Goal: Task Accomplishment & Management: Use online tool/utility

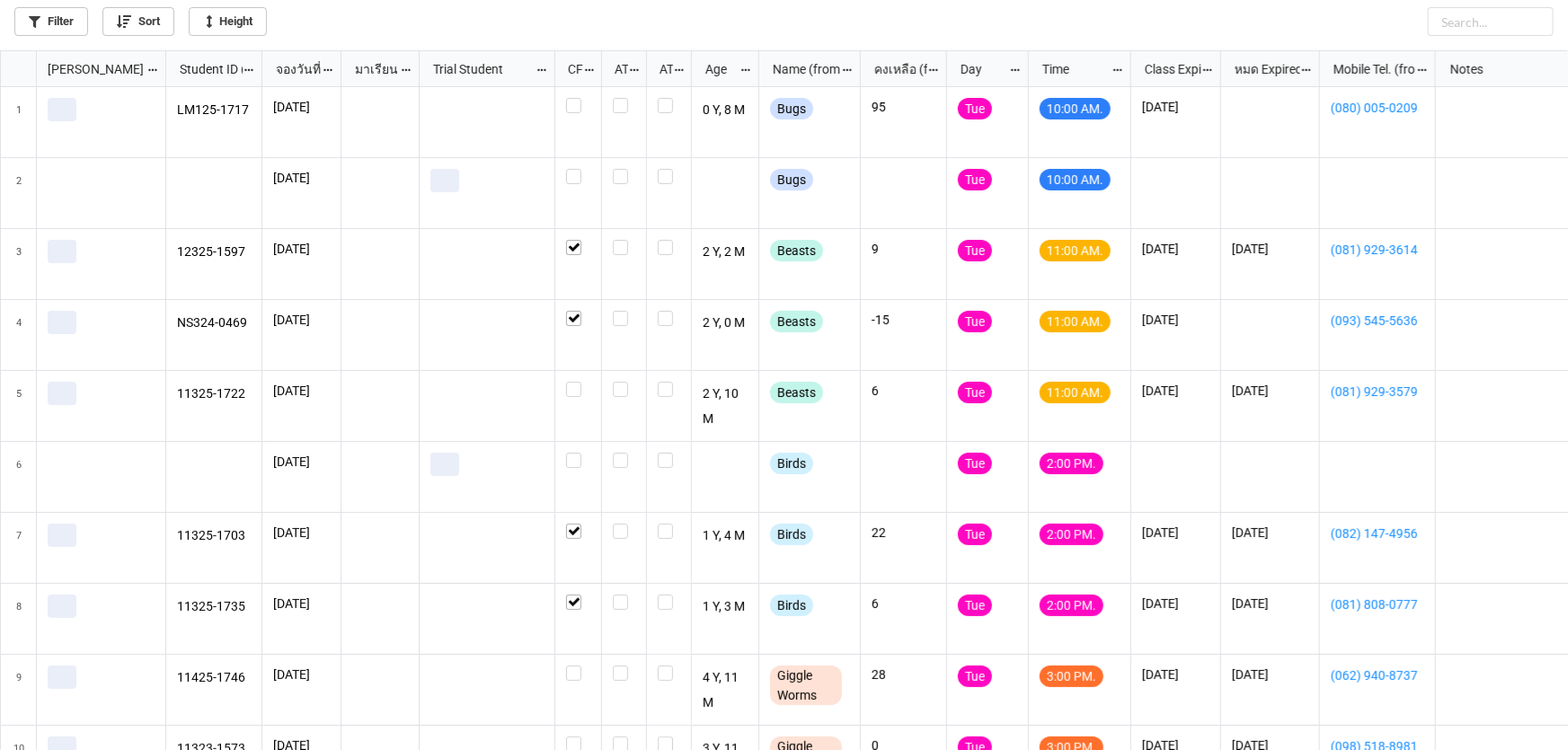
scroll to position [690, 1557]
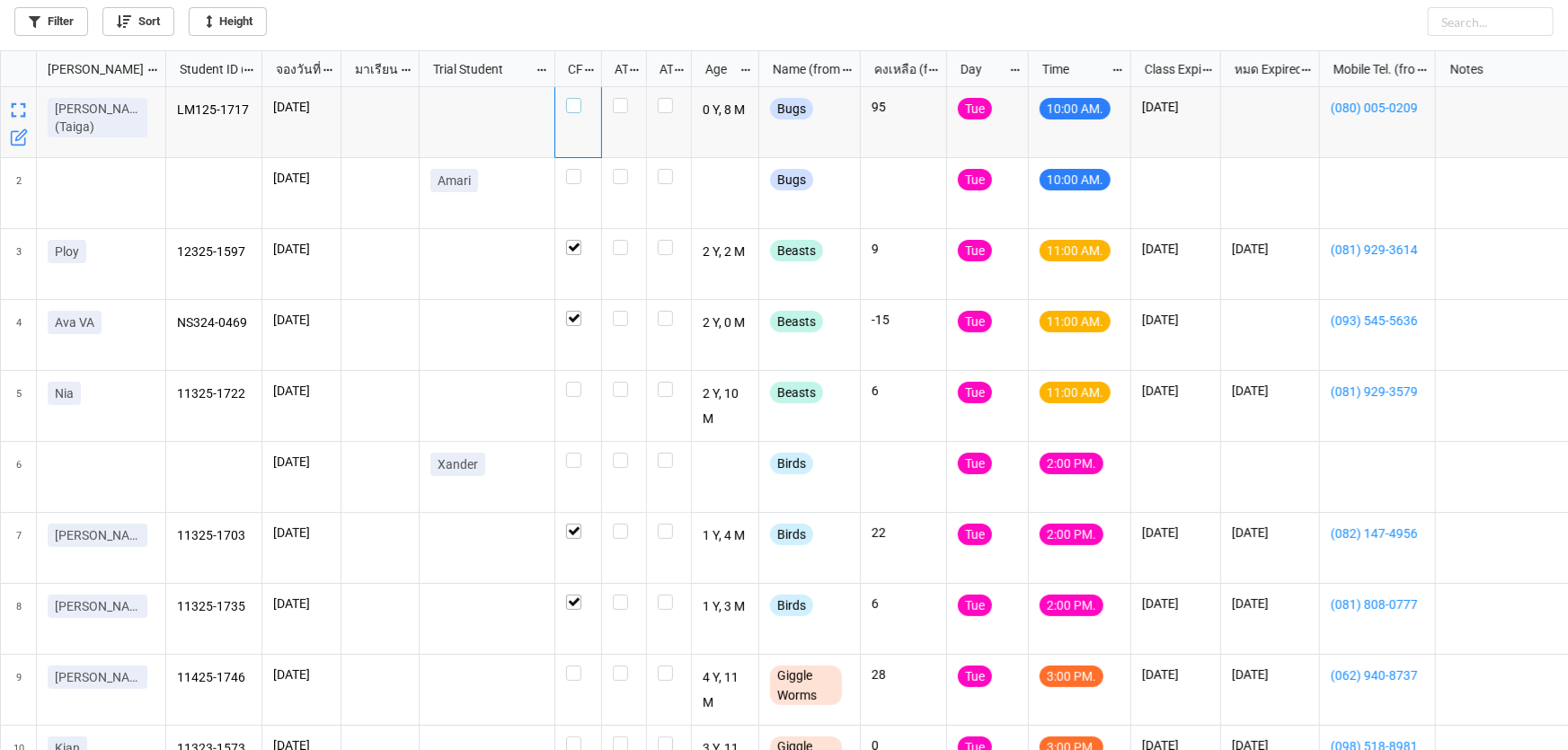
click at [575, 98] on label "grid" at bounding box center [577, 98] width 24 height 0
click at [575, 382] on label "grid" at bounding box center [577, 382] width 24 height 0
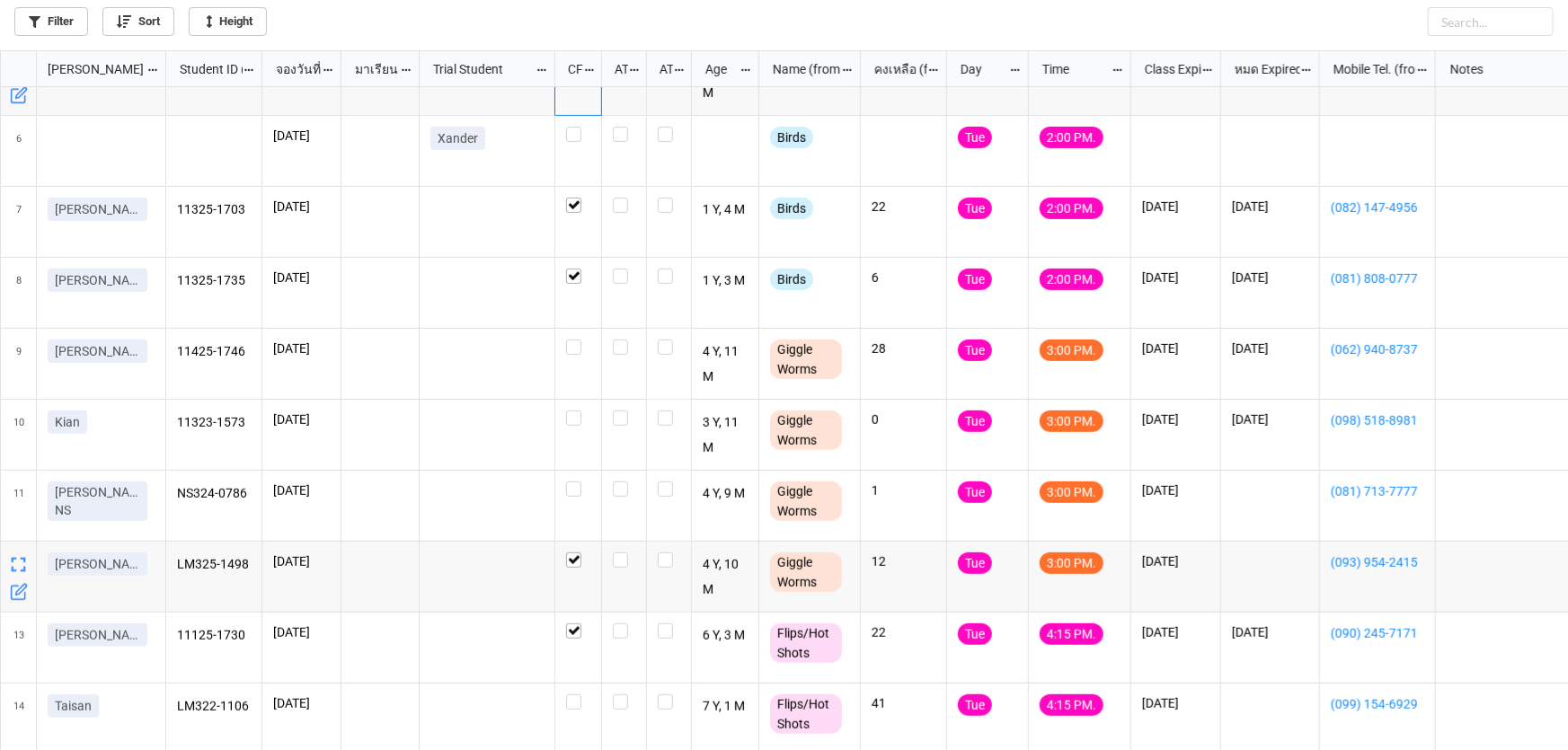
scroll to position [338, 0]
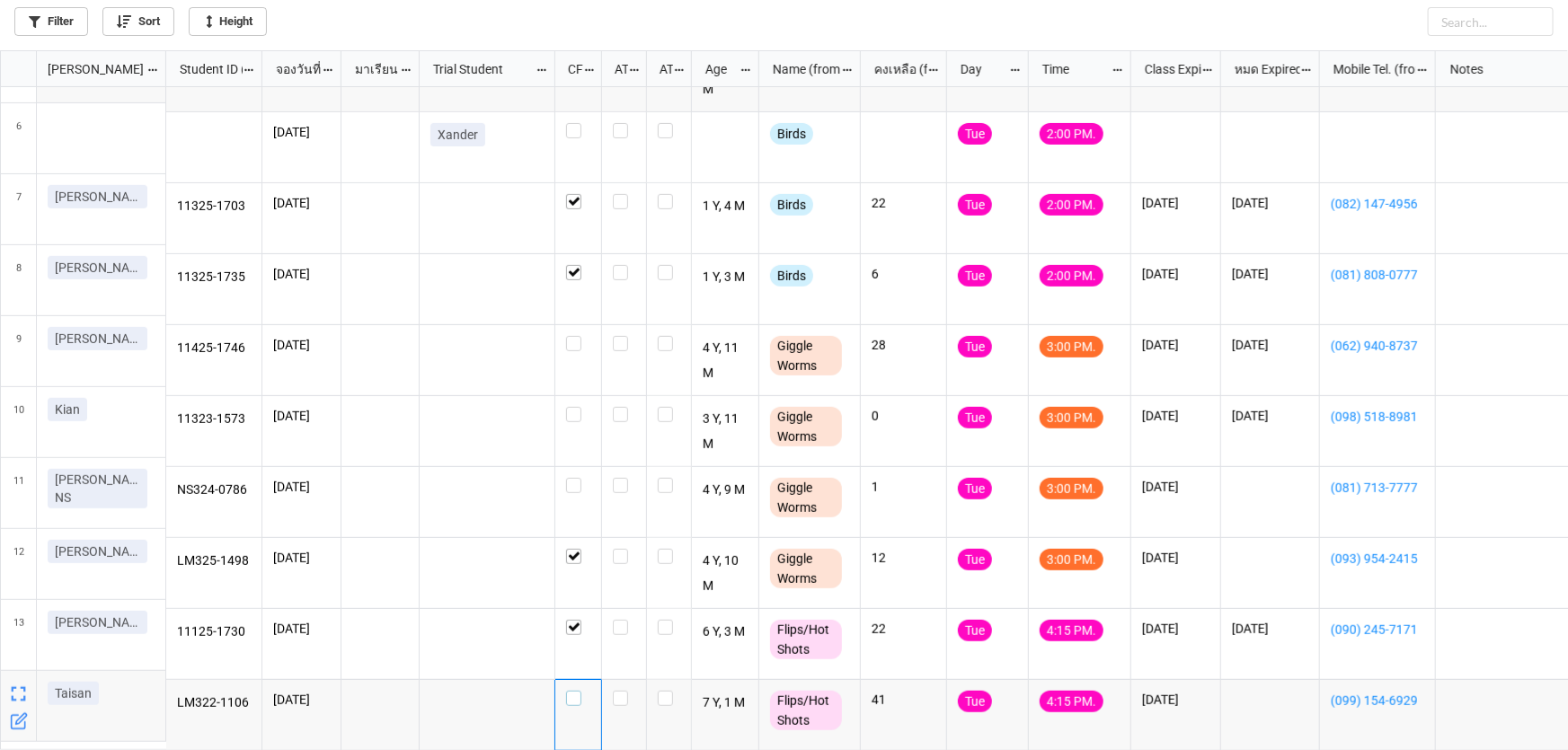
click at [582, 691] on div "grid" at bounding box center [577, 699] width 24 height 15
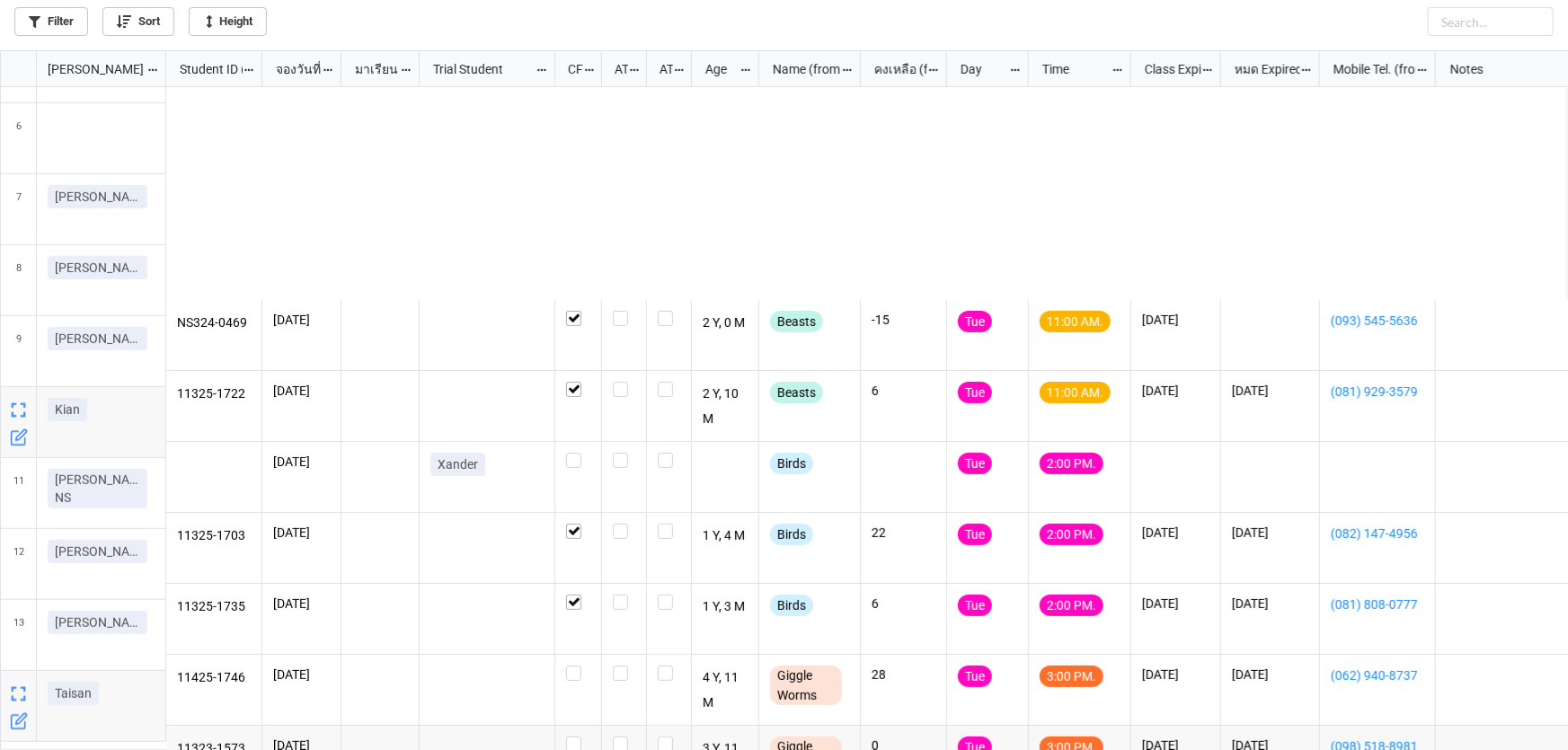
scroll to position [0, 0]
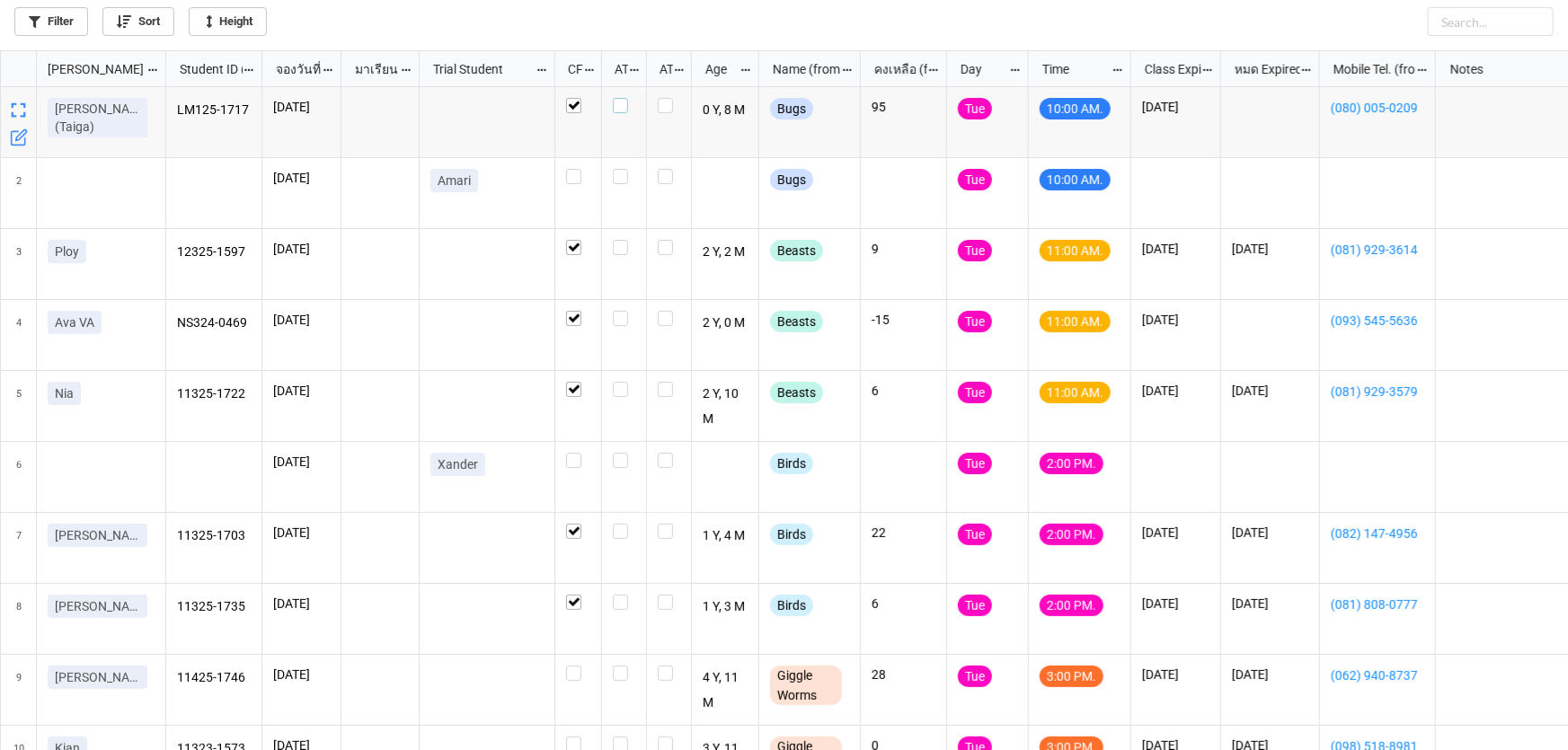
click at [618, 98] on label "grid" at bounding box center [624, 98] width 22 height 0
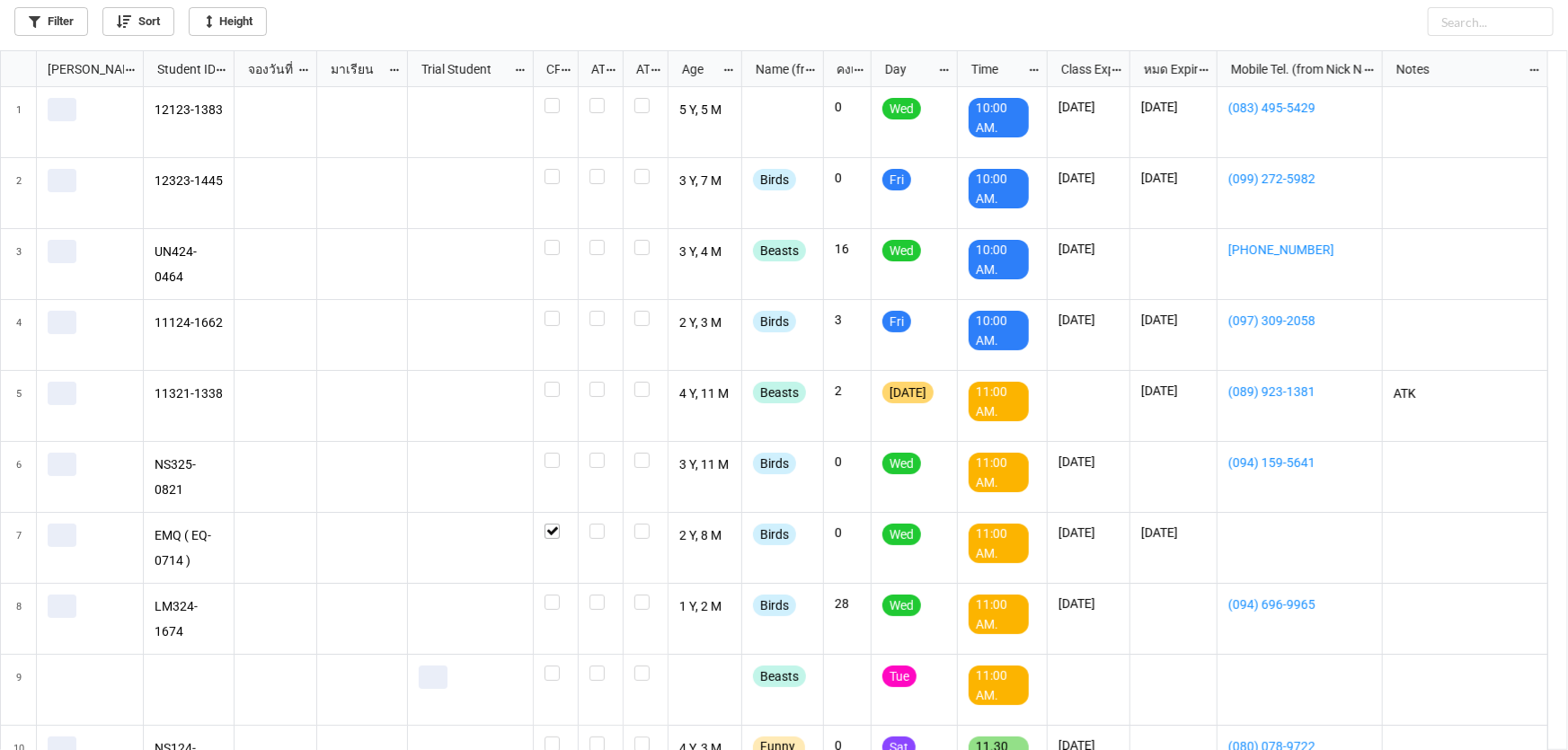
scroll to position [690, 1557]
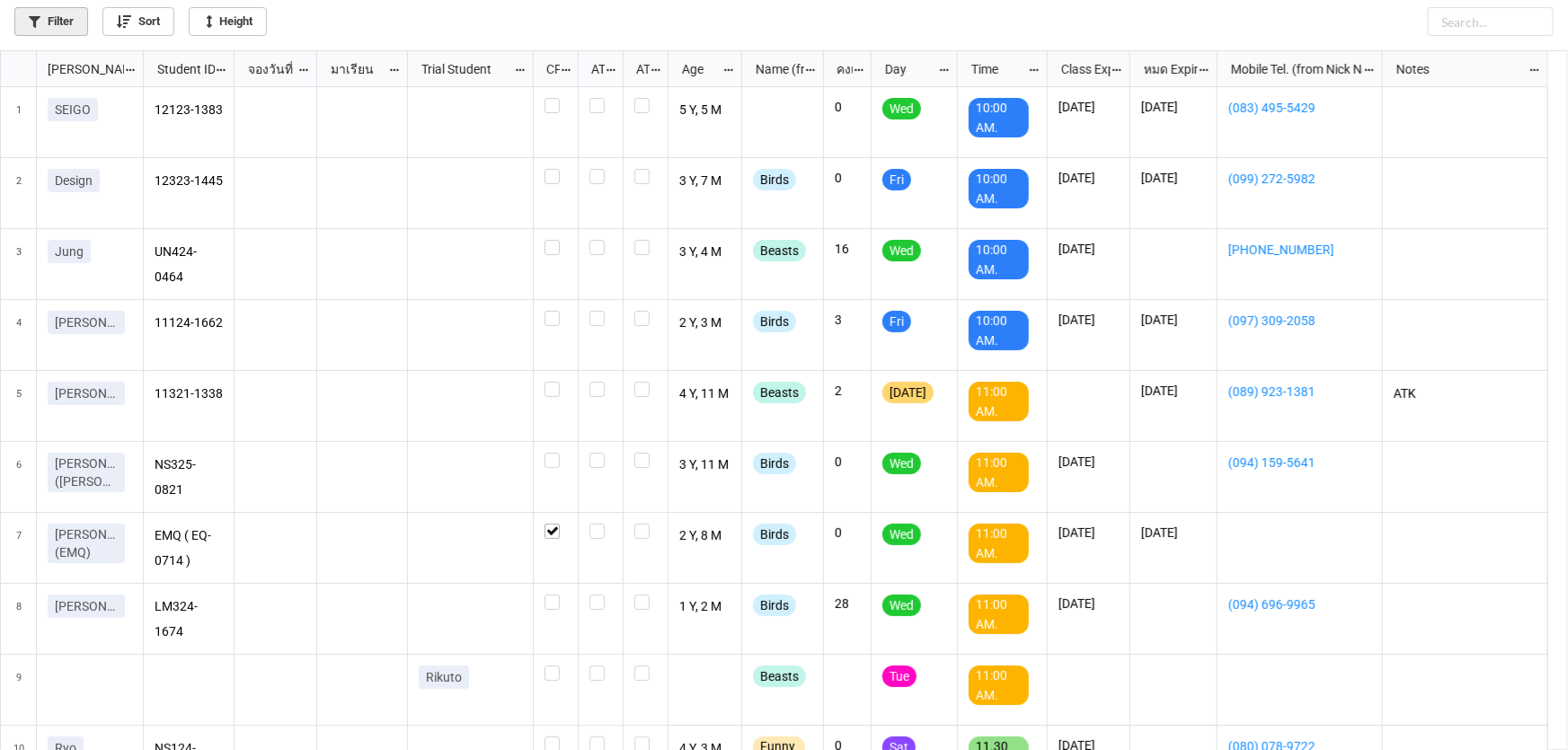
click at [44, 26] on link "Filter" at bounding box center [51, 21] width 73 height 29
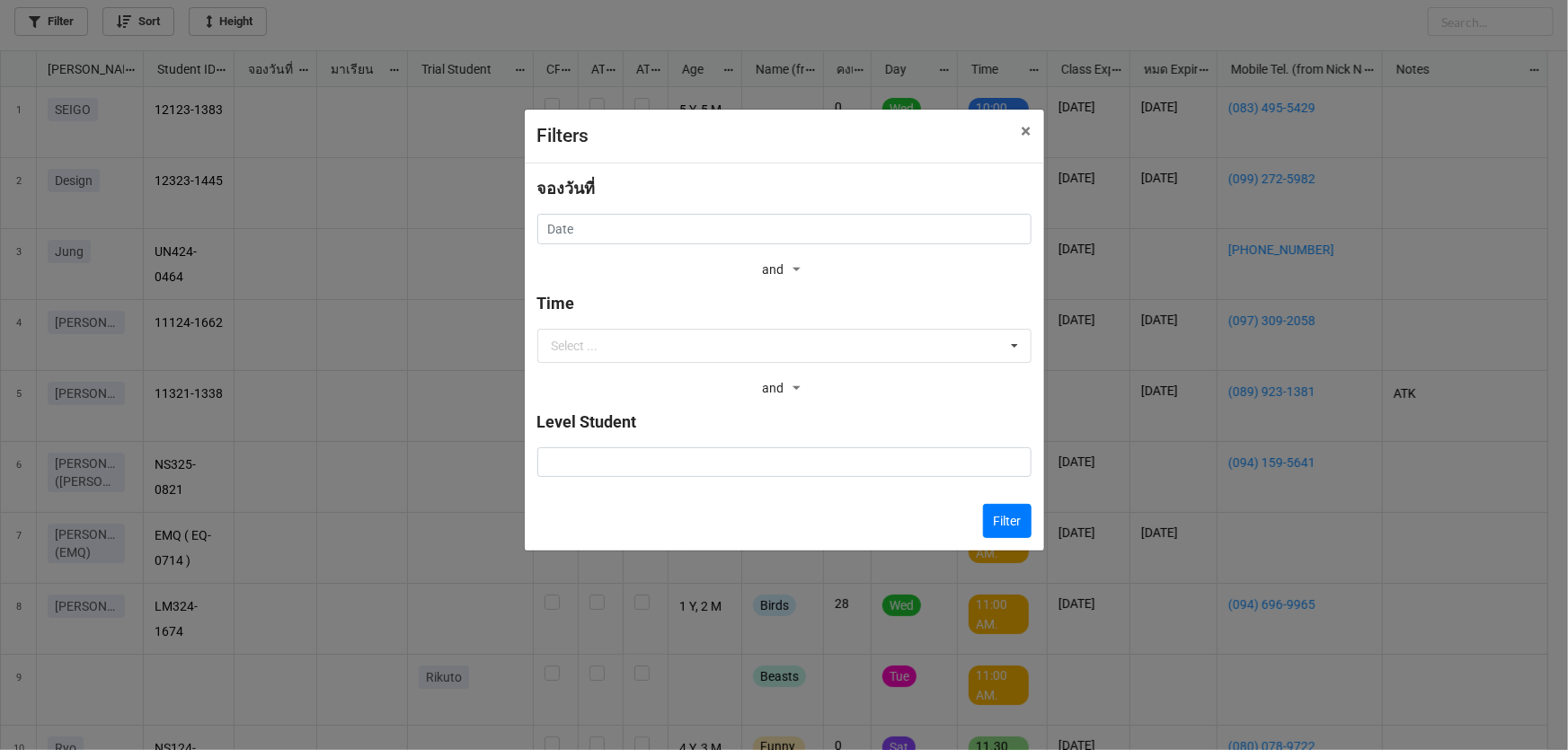
click at [701, 212] on div "จองวันที่" at bounding box center [784, 195] width 494 height 38
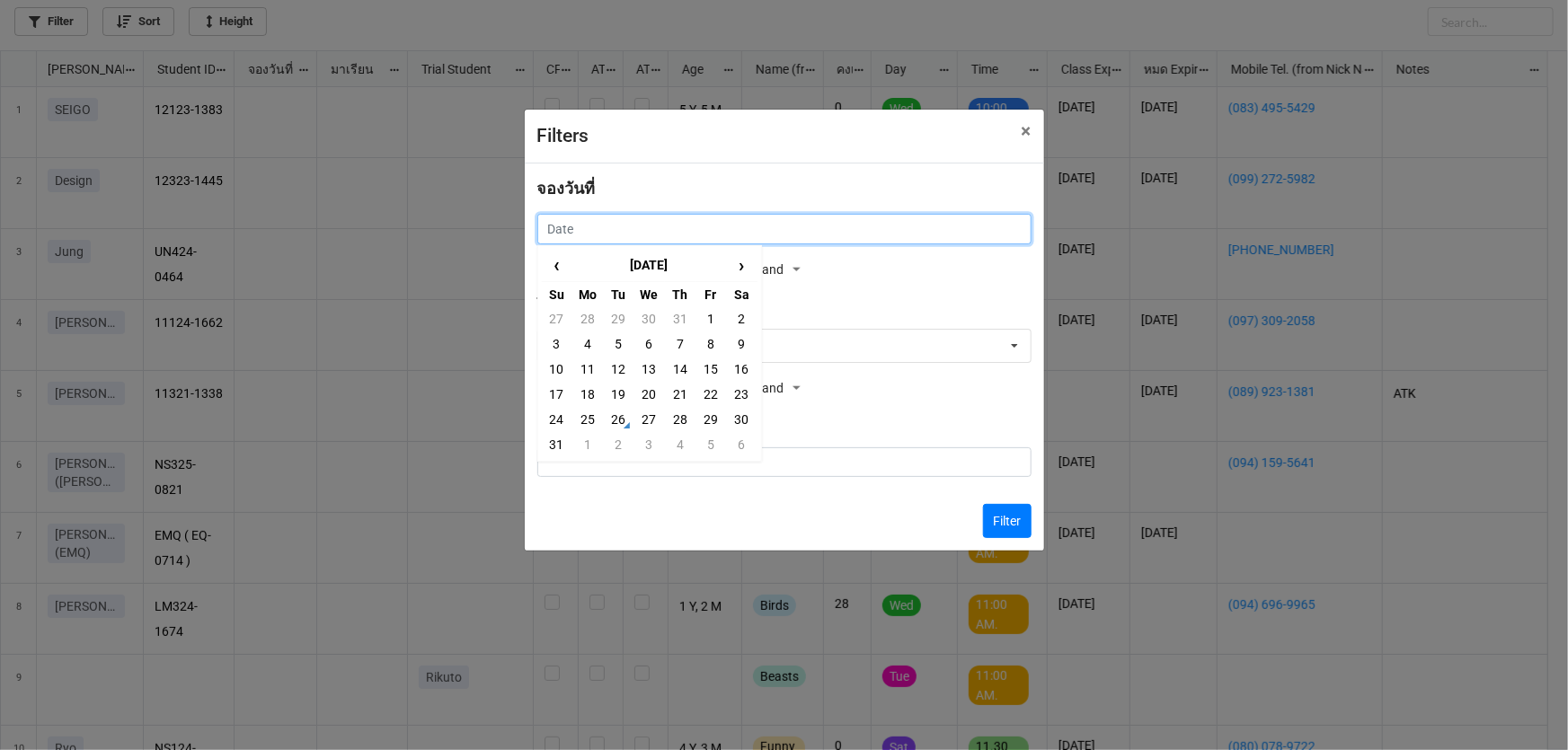
click at [660, 217] on input "text" at bounding box center [784, 229] width 494 height 31
drag, startPoint x: 589, startPoint y: 421, endPoint x: 652, endPoint y: 424, distance: 63.1
click at [591, 421] on td "25" at bounding box center [588, 419] width 31 height 25
type input "25/8/2025"
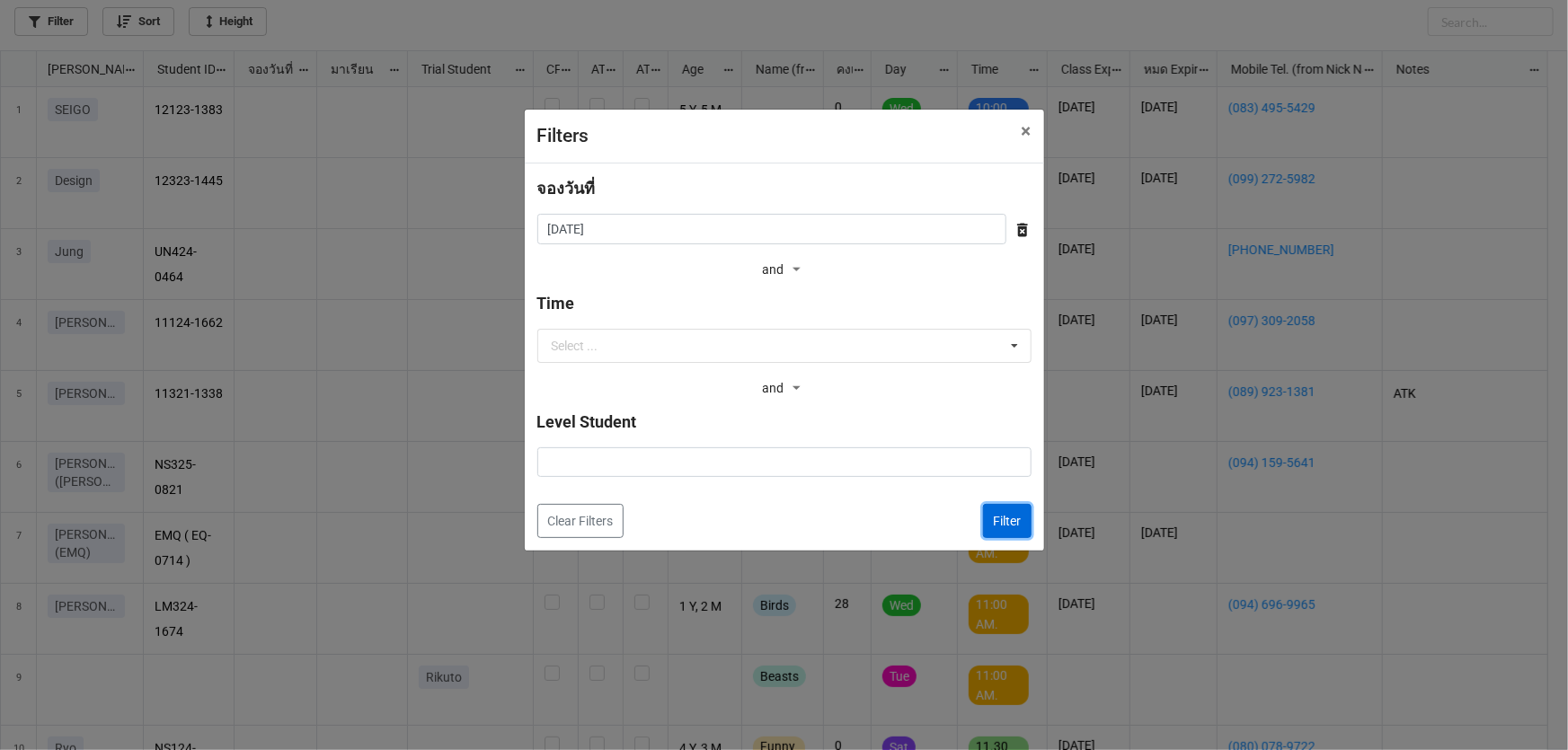
click at [1012, 513] on button "Filter" at bounding box center [1007, 521] width 48 height 34
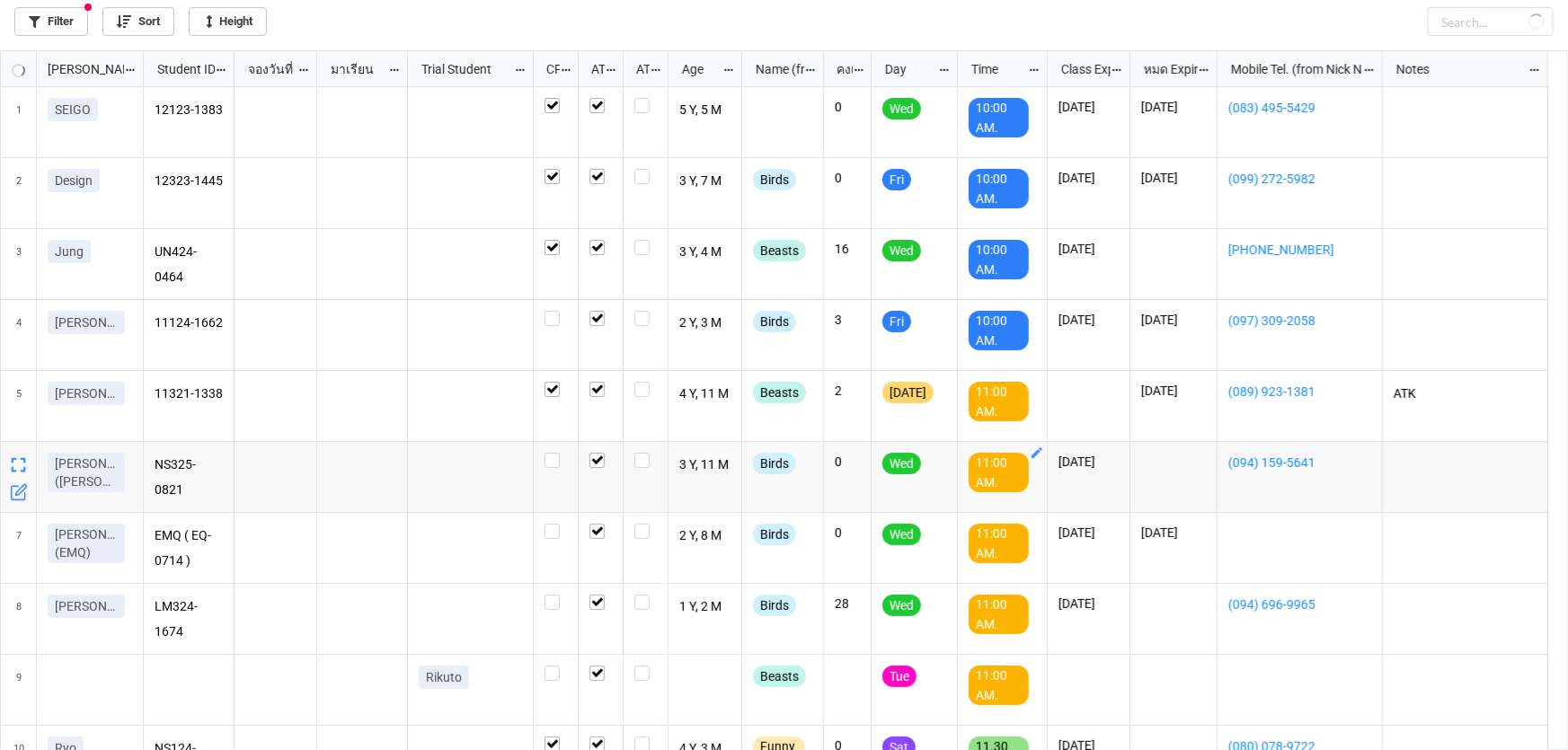
checkbox input "true"
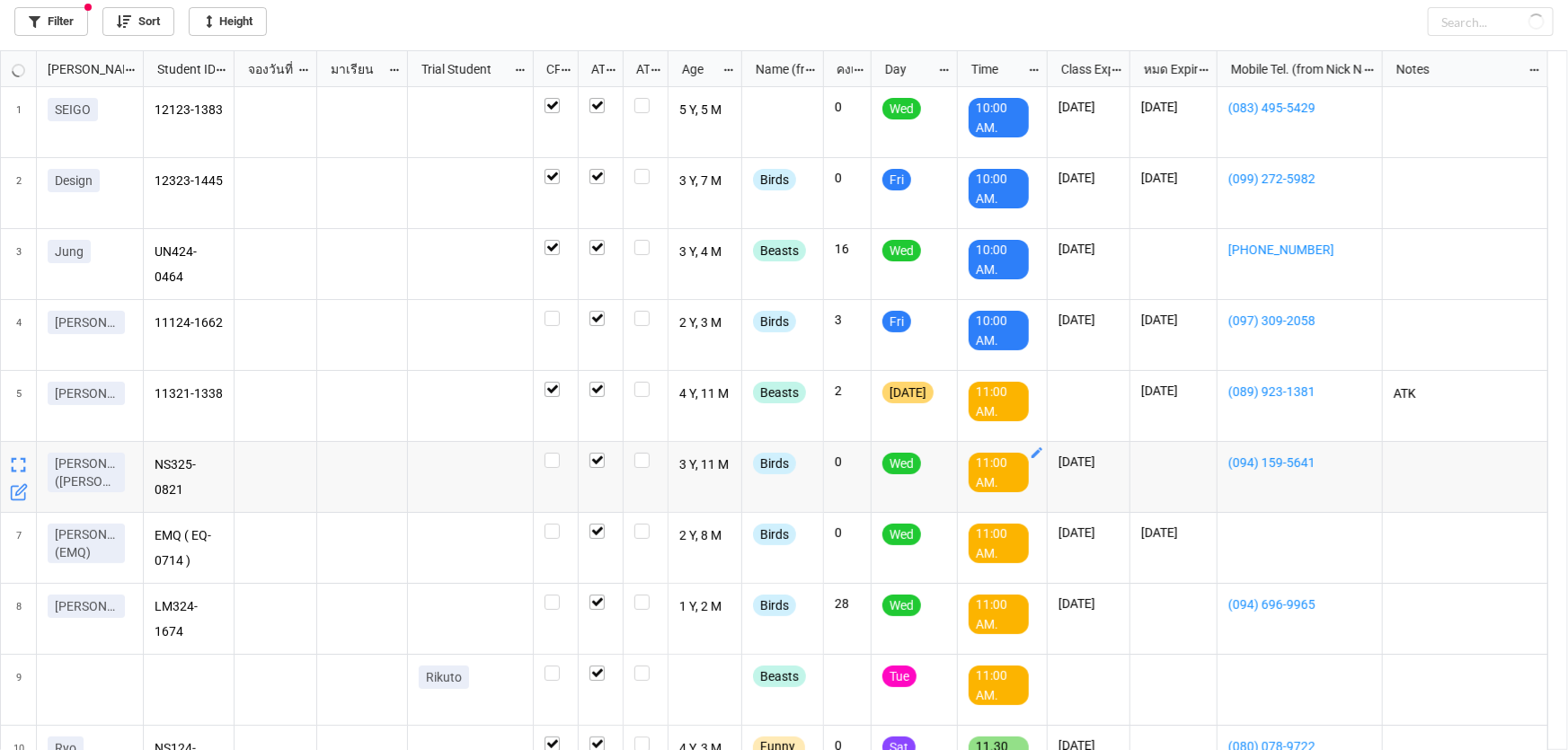
checkbox input "true"
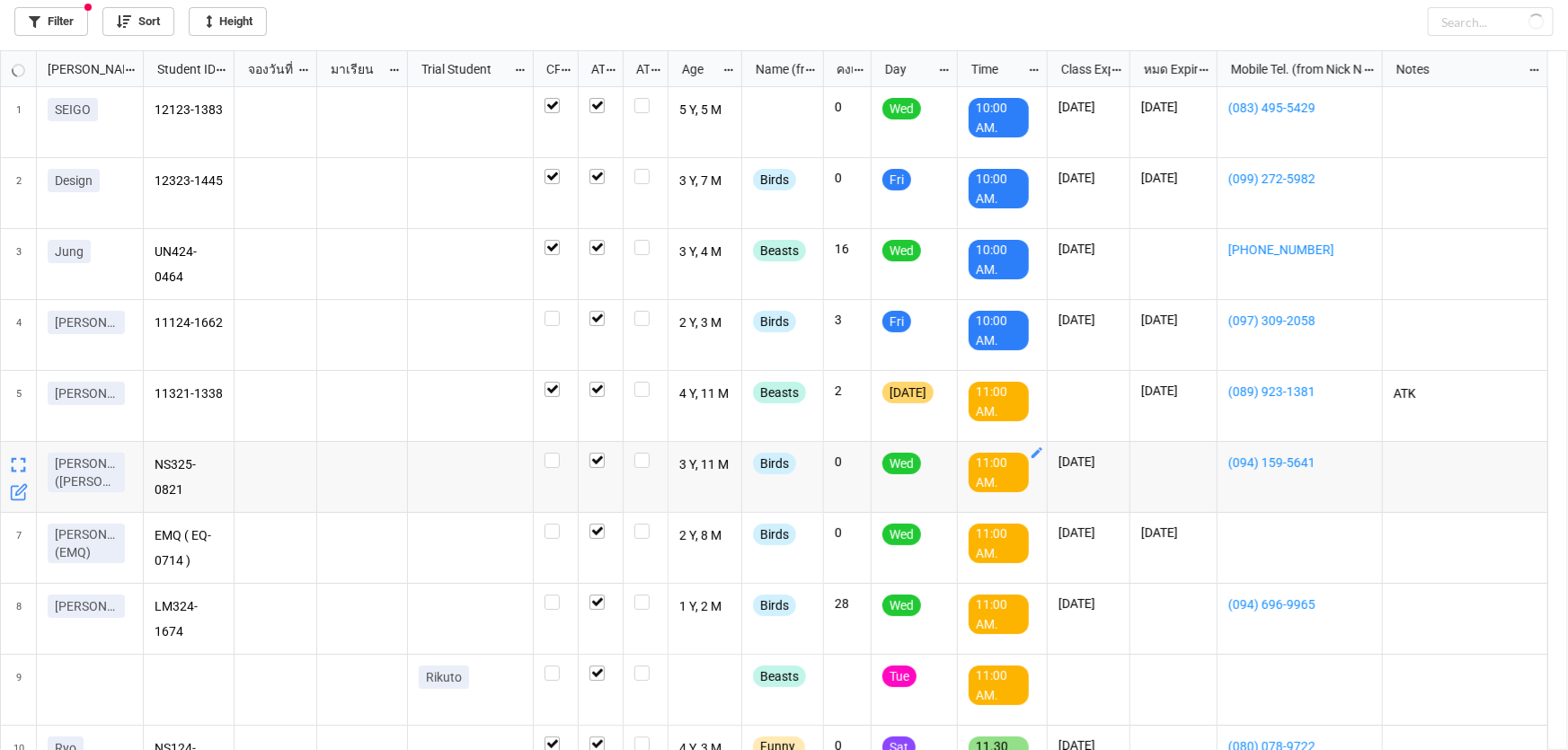
checkbox input "false"
checkbox input "true"
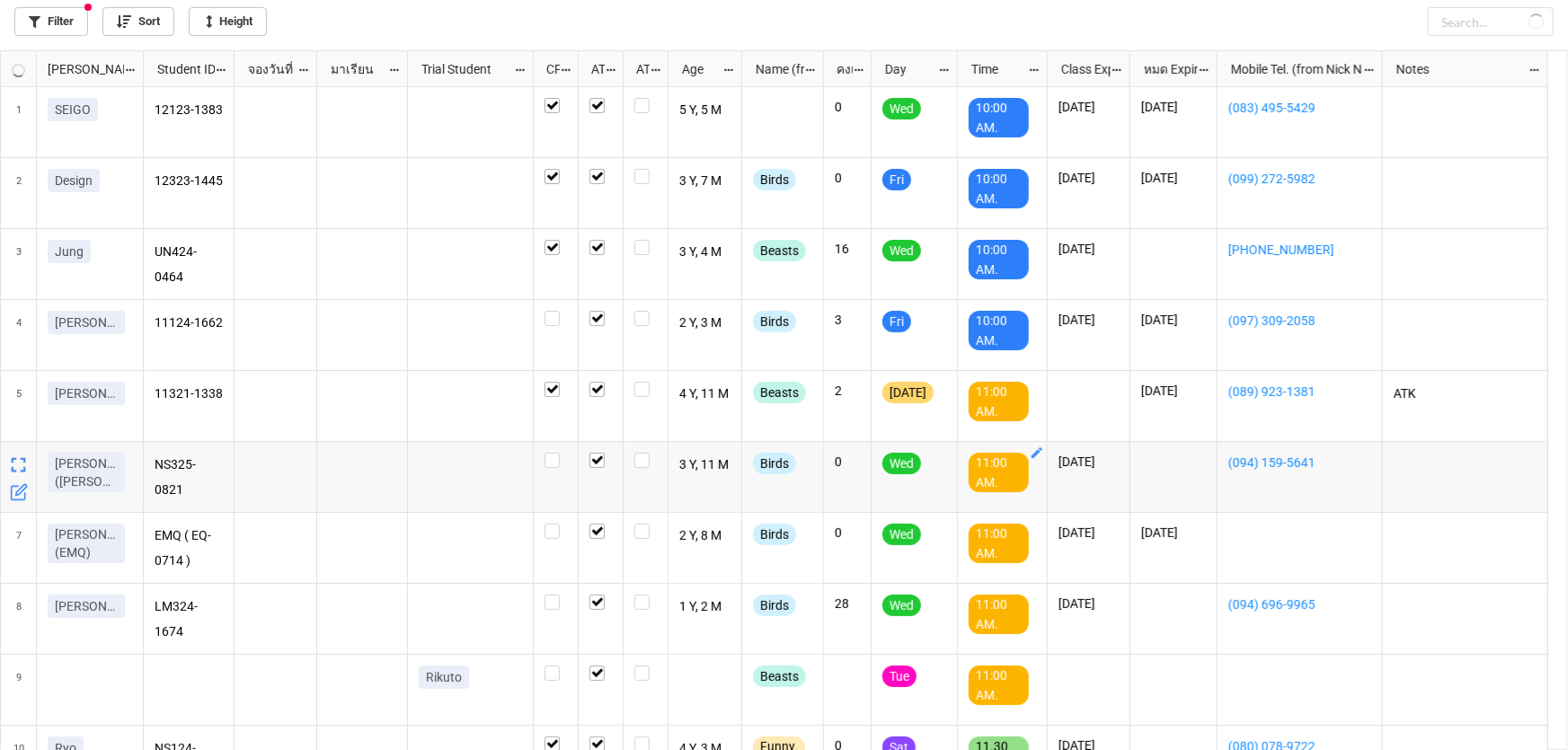
checkbox input "true"
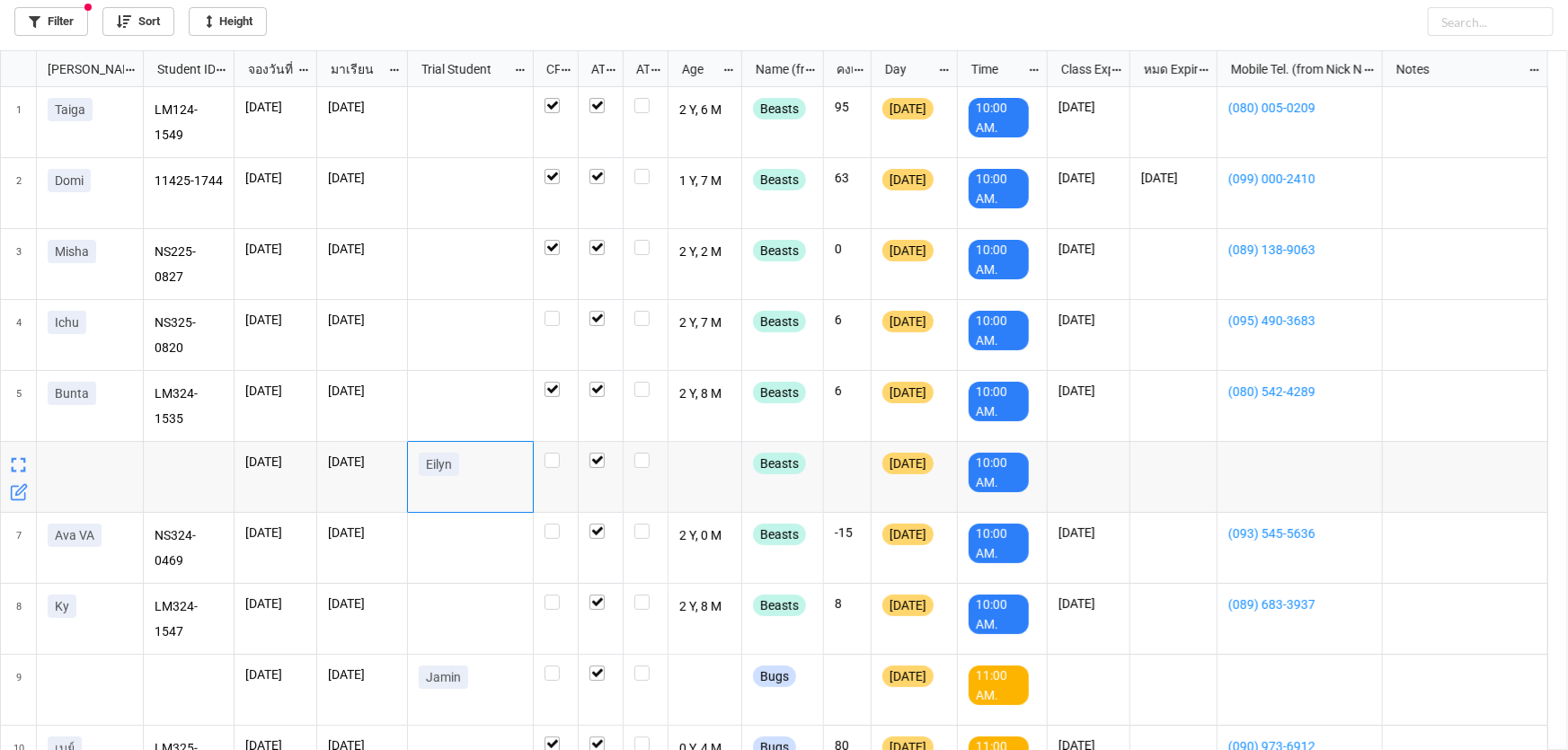
drag, startPoint x: 418, startPoint y: 471, endPoint x: 466, endPoint y: 466, distance: 48.3
click at [466, 466] on div "Eilyn" at bounding box center [469, 469] width 103 height 31
copy p "Eilyn"
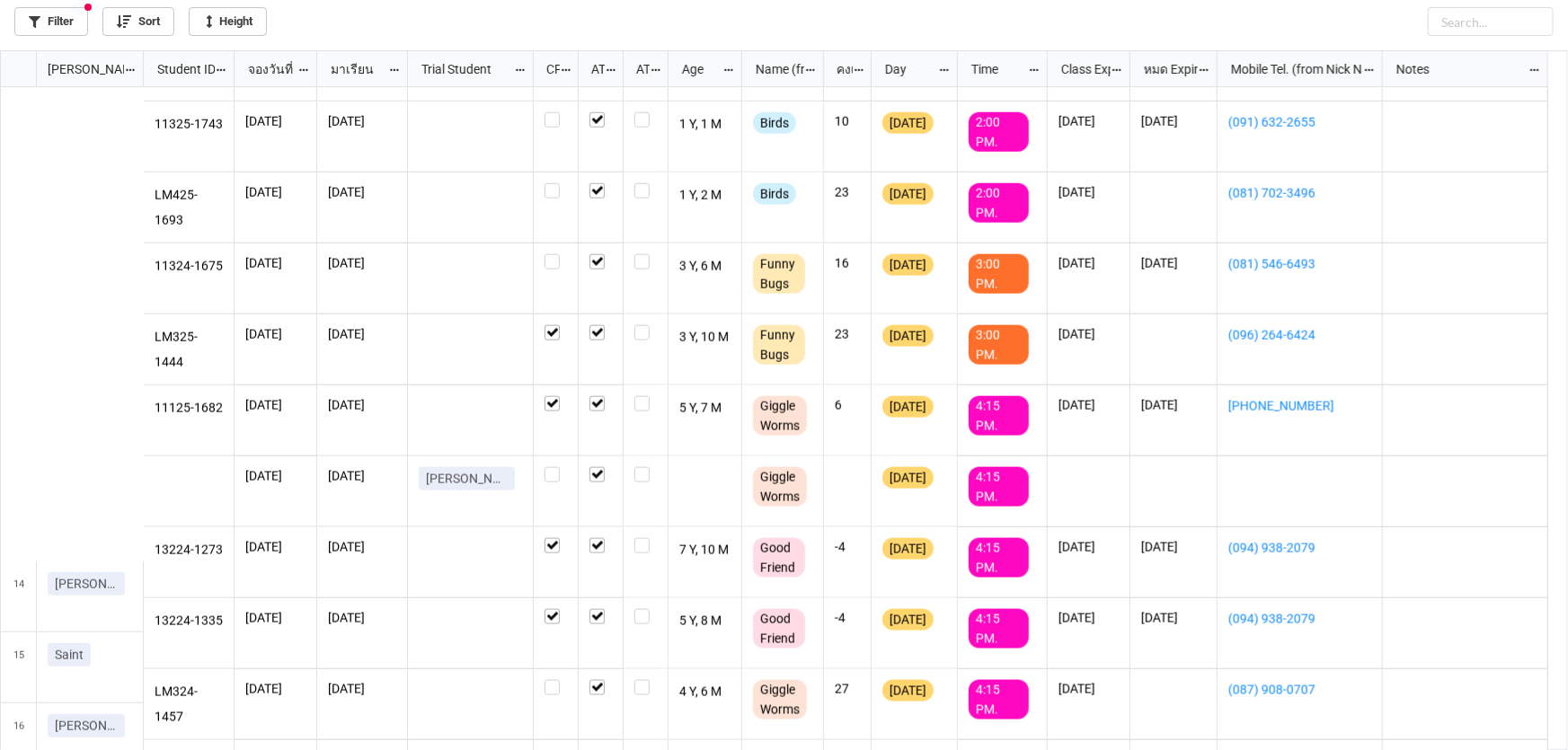
scroll to position [979, 0]
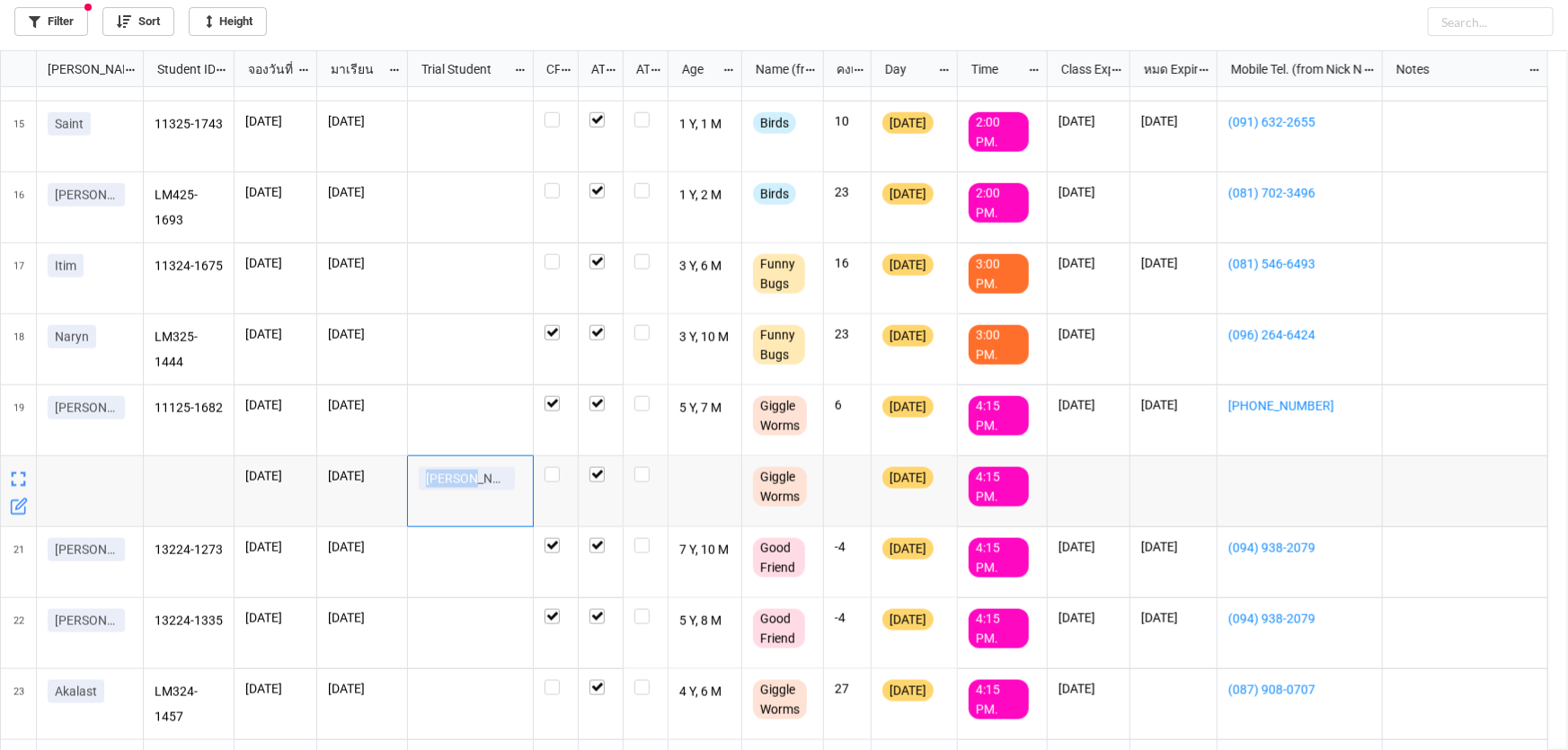
drag, startPoint x: 413, startPoint y: 485, endPoint x: 508, endPoint y: 477, distance: 95.3
click at [508, 477] on div "Tenzing" at bounding box center [470, 493] width 126 height 71
copy p "Tenzing"
